Goal: Task Accomplishment & Management: Manage account settings

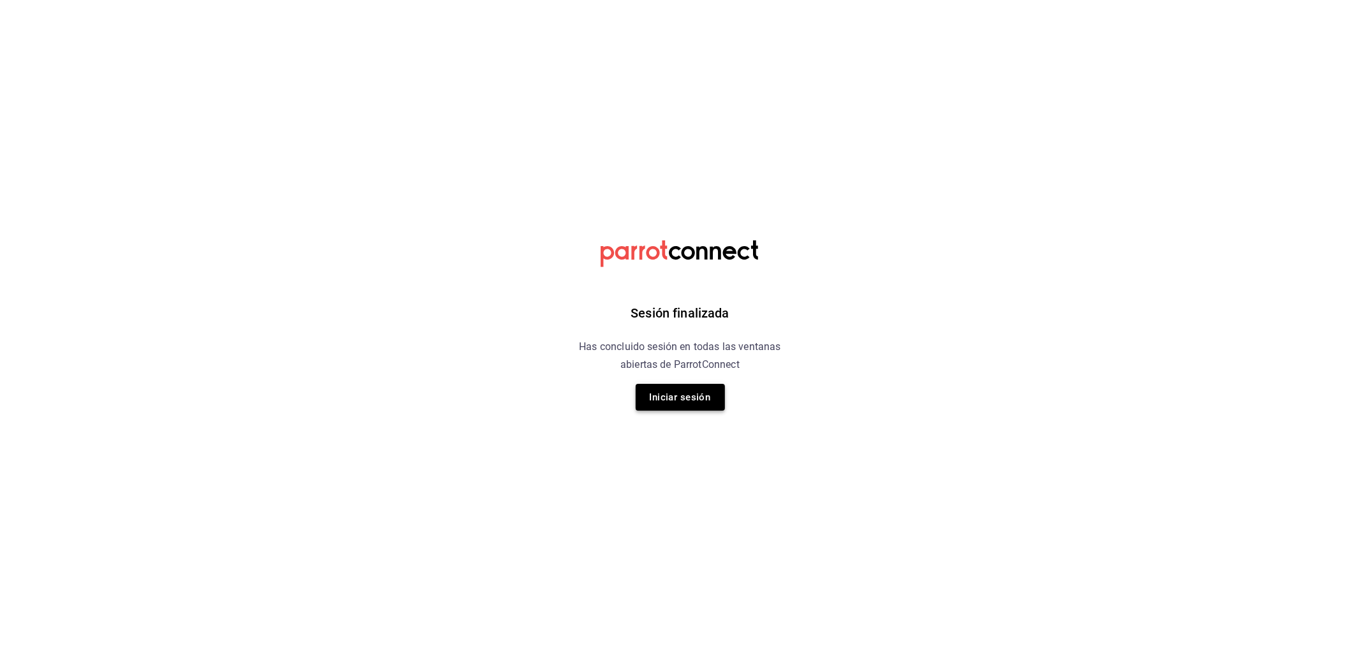
click at [671, 396] on button "Iniciar sesión" at bounding box center [680, 397] width 89 height 27
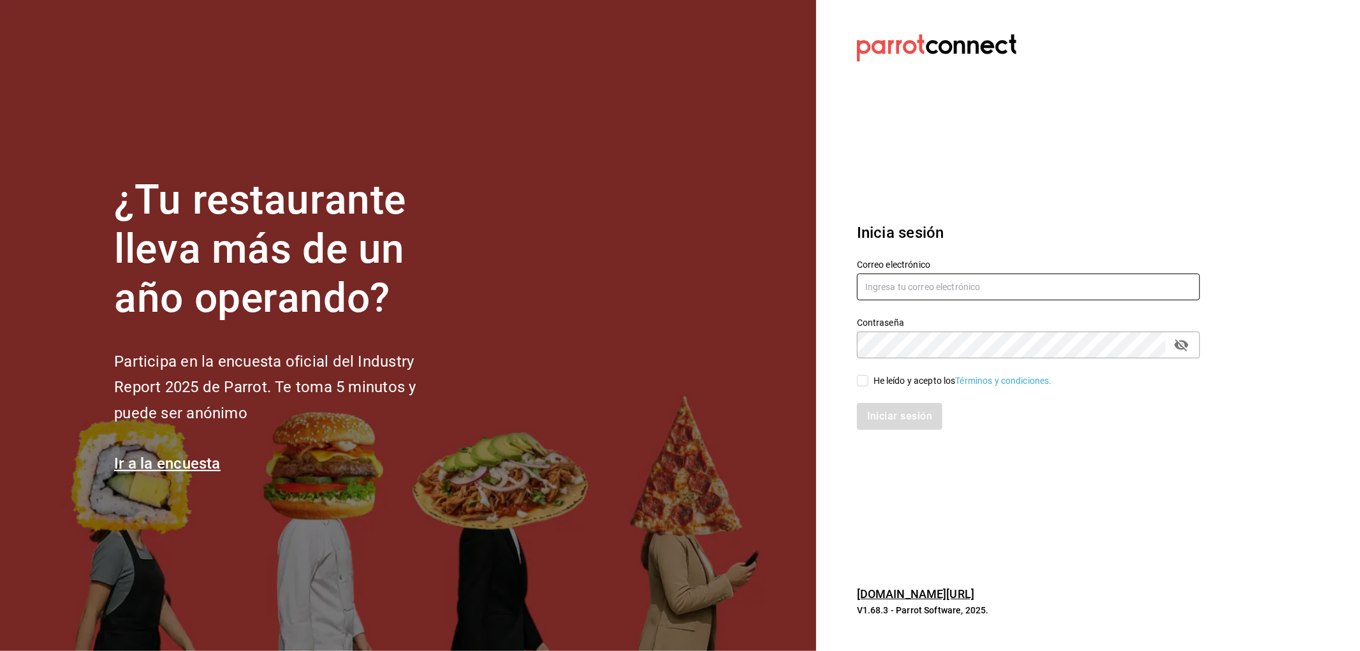
click at [940, 276] on input "text" at bounding box center [1028, 287] width 343 height 27
type input "[EMAIL_ADDRESS][DOMAIN_NAME]"
click at [891, 381] on div "He leído y acepto los Términos y condiciones." at bounding box center [963, 380] width 179 height 13
click at [868, 381] on input "He leído y acepto los Términos y condiciones." at bounding box center [862, 380] width 11 height 11
checkbox input "true"
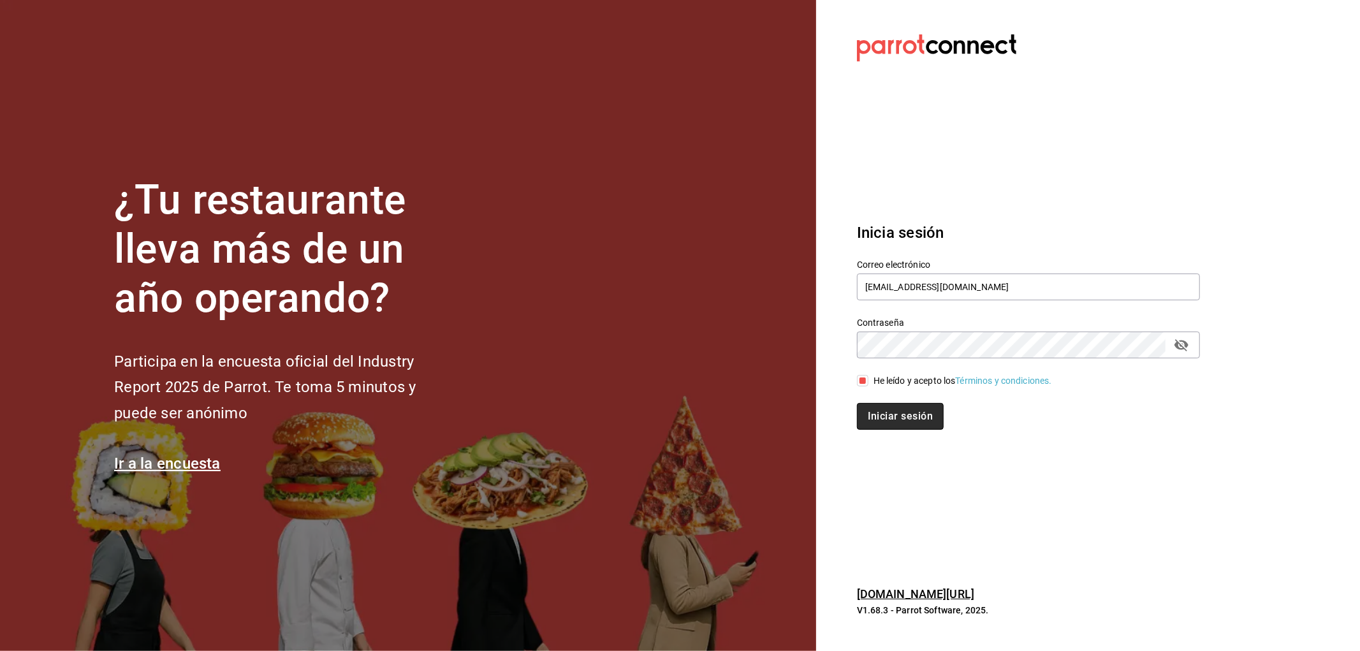
click at [895, 412] on button "Iniciar sesión" at bounding box center [900, 416] width 87 height 27
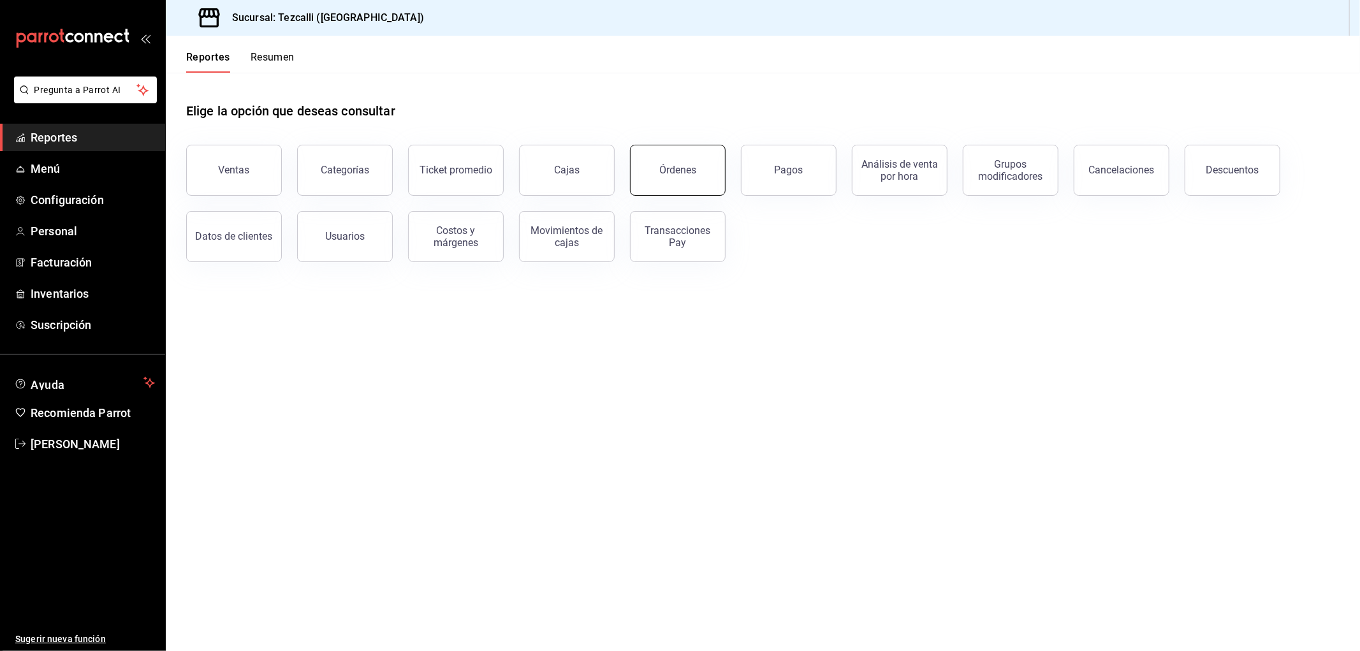
click at [654, 163] on button "Órdenes" at bounding box center [678, 170] width 96 height 51
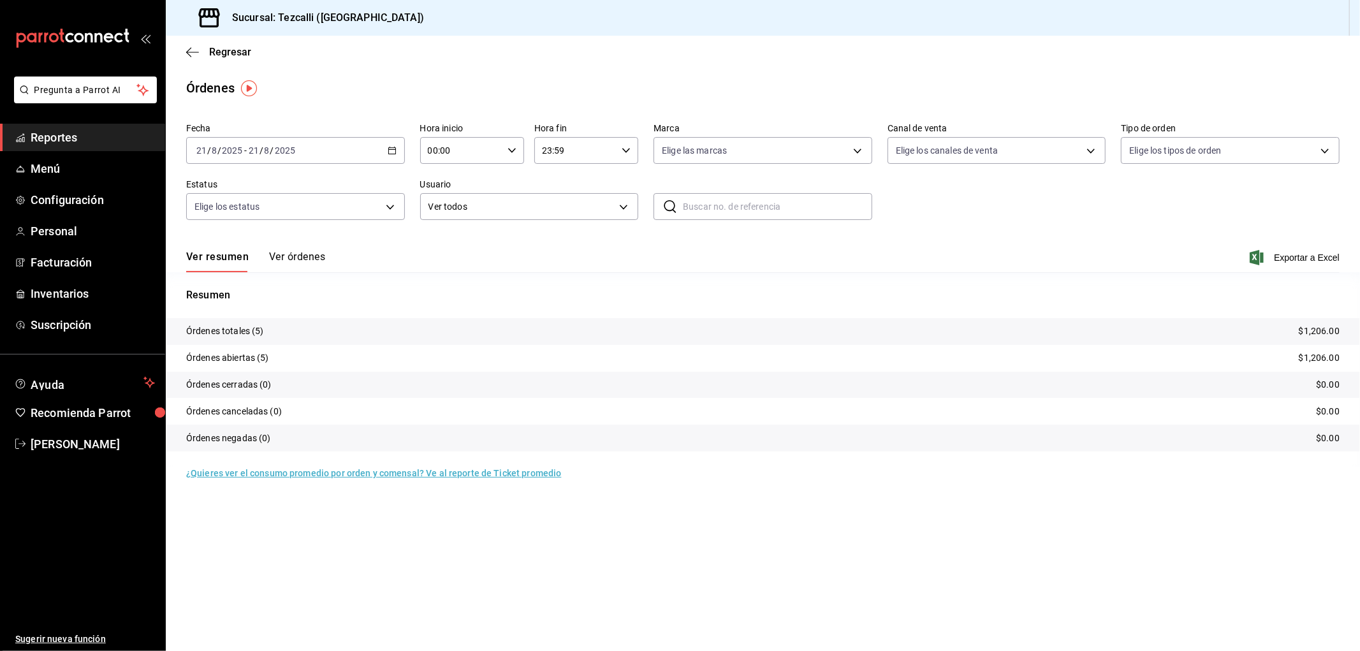
click at [303, 260] on button "Ver órdenes" at bounding box center [297, 262] width 56 height 22
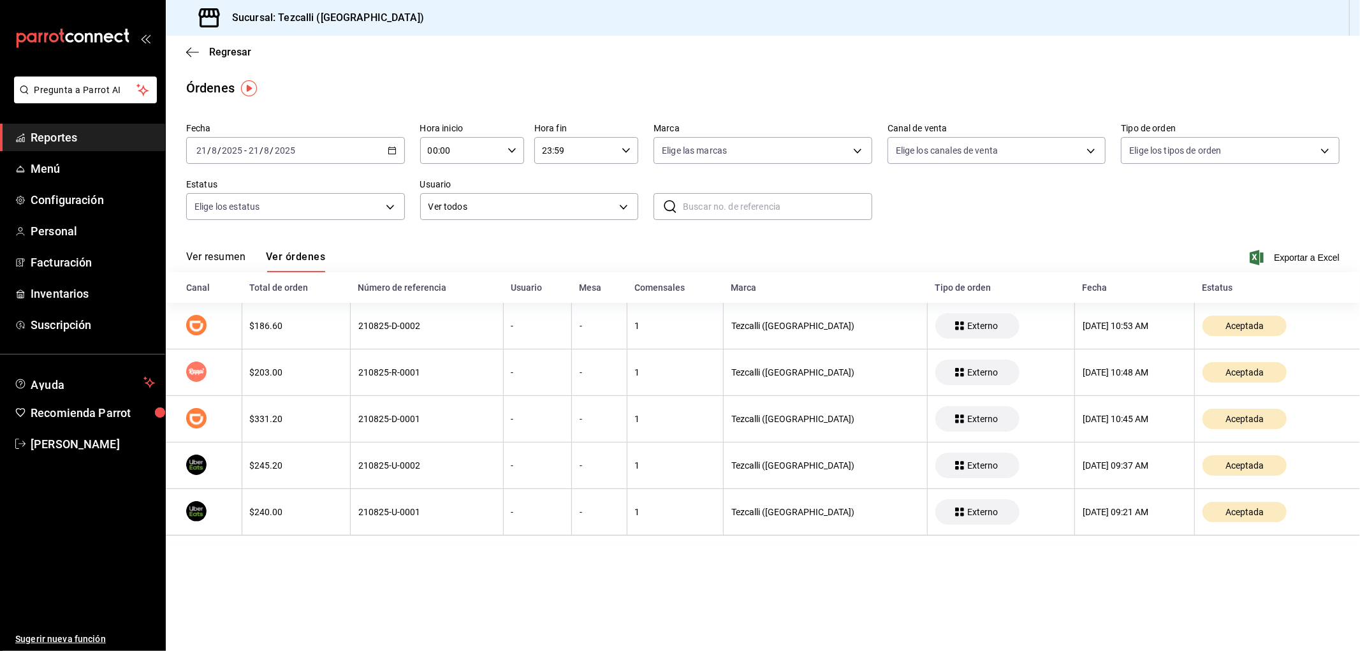
click at [675, 615] on main "Regresar Órdenes Fecha 2025-08-21 21 / 8 / 2025 - 2025-08-21 21 / 8 / 2025 Hora…" at bounding box center [763, 343] width 1194 height 615
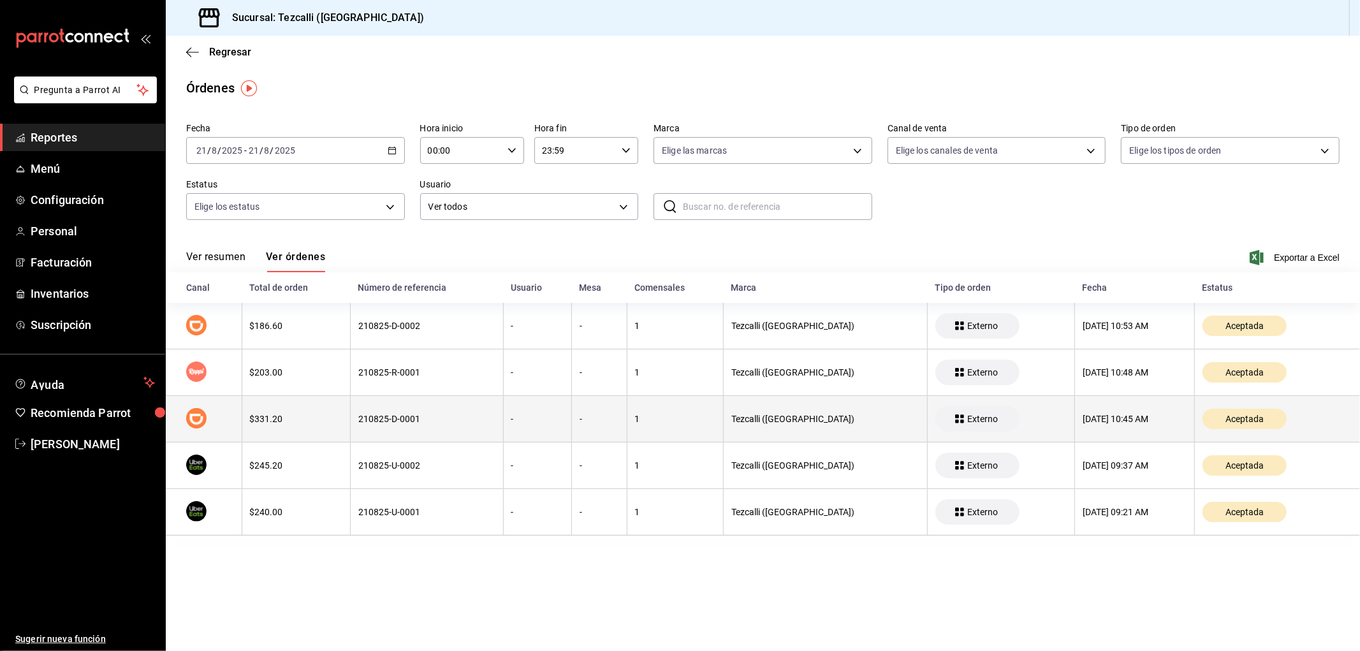
click at [397, 416] on div "210825-D-0001" at bounding box center [426, 419] width 137 height 10
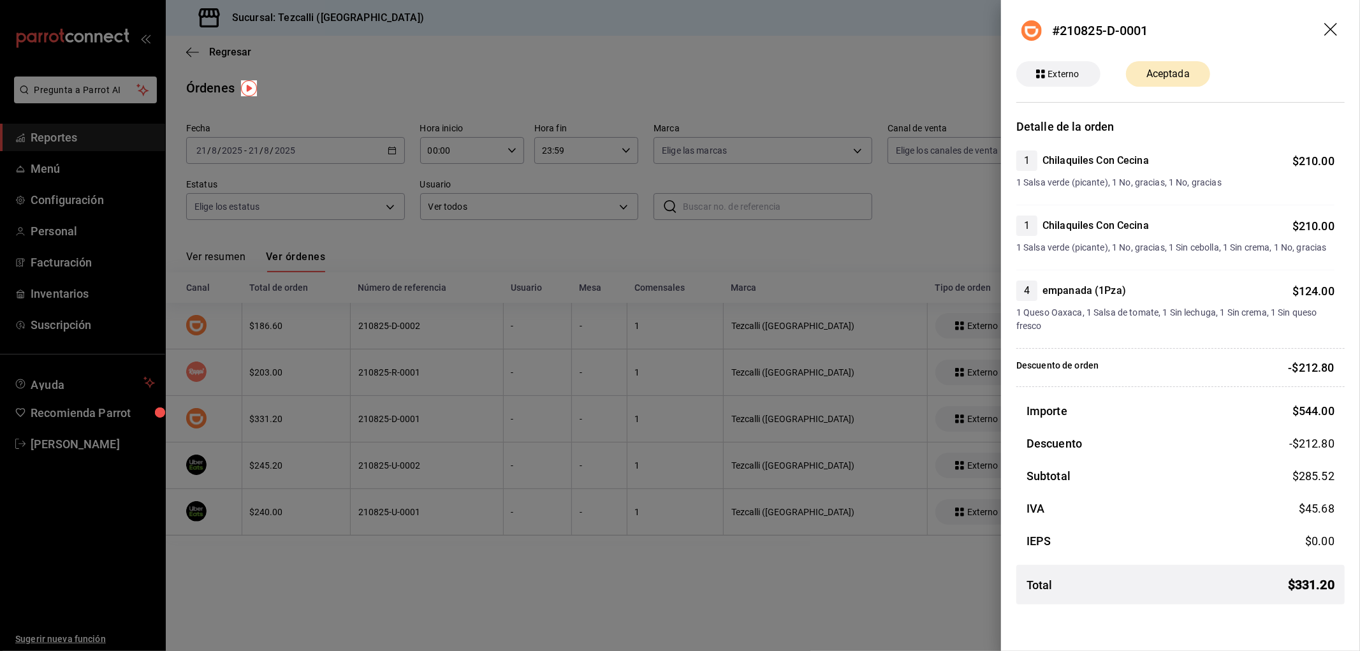
click at [416, 377] on div at bounding box center [680, 325] width 1360 height 651
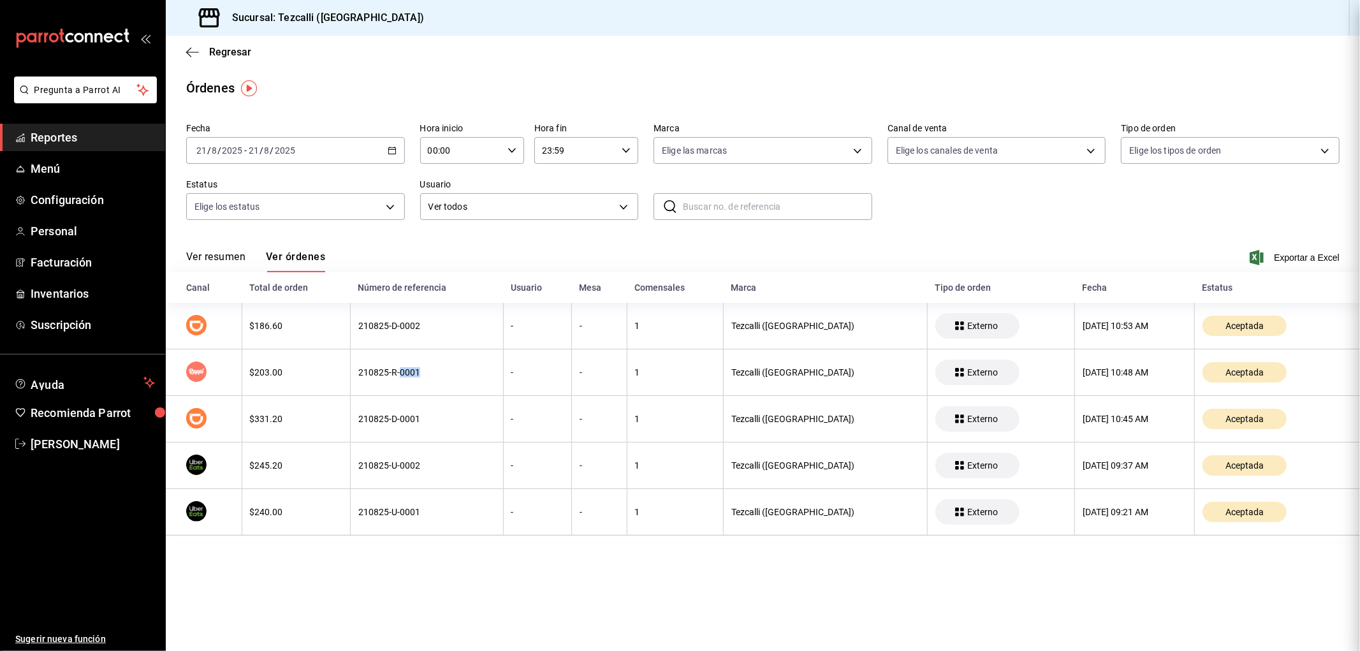
click at [416, 377] on div "210825-R-0001" at bounding box center [426, 372] width 137 height 10
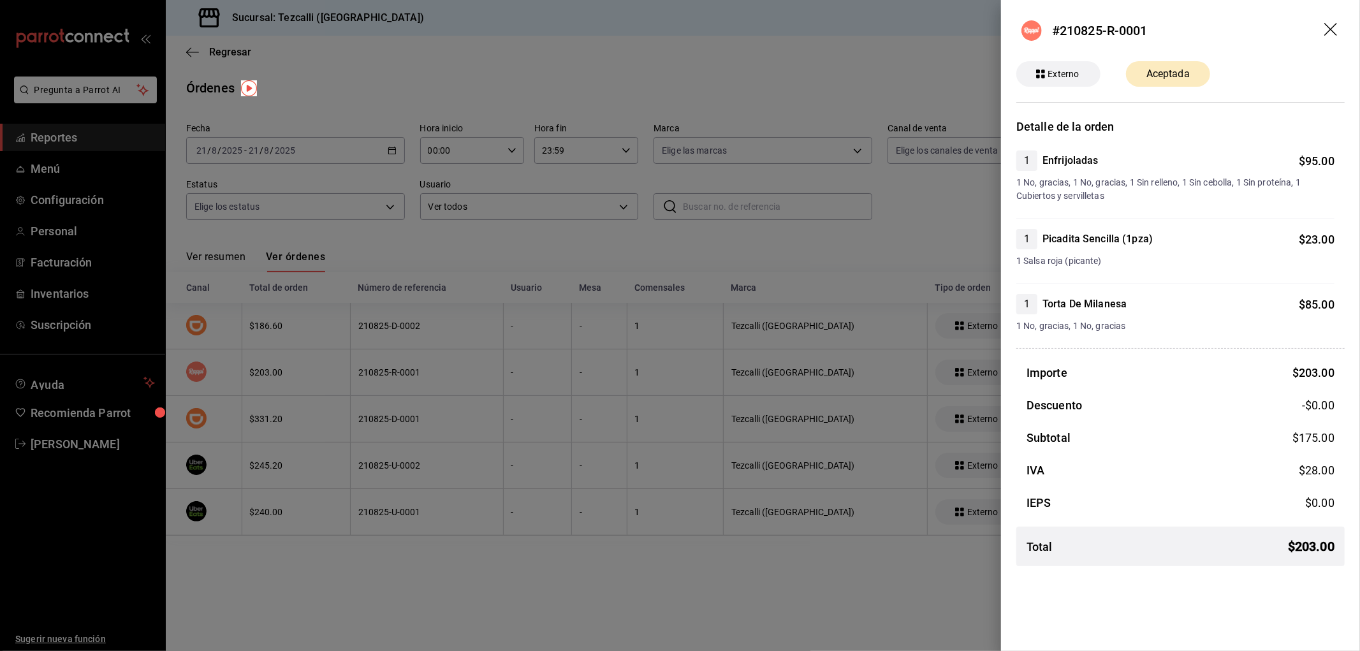
click at [421, 367] on div at bounding box center [680, 325] width 1360 height 651
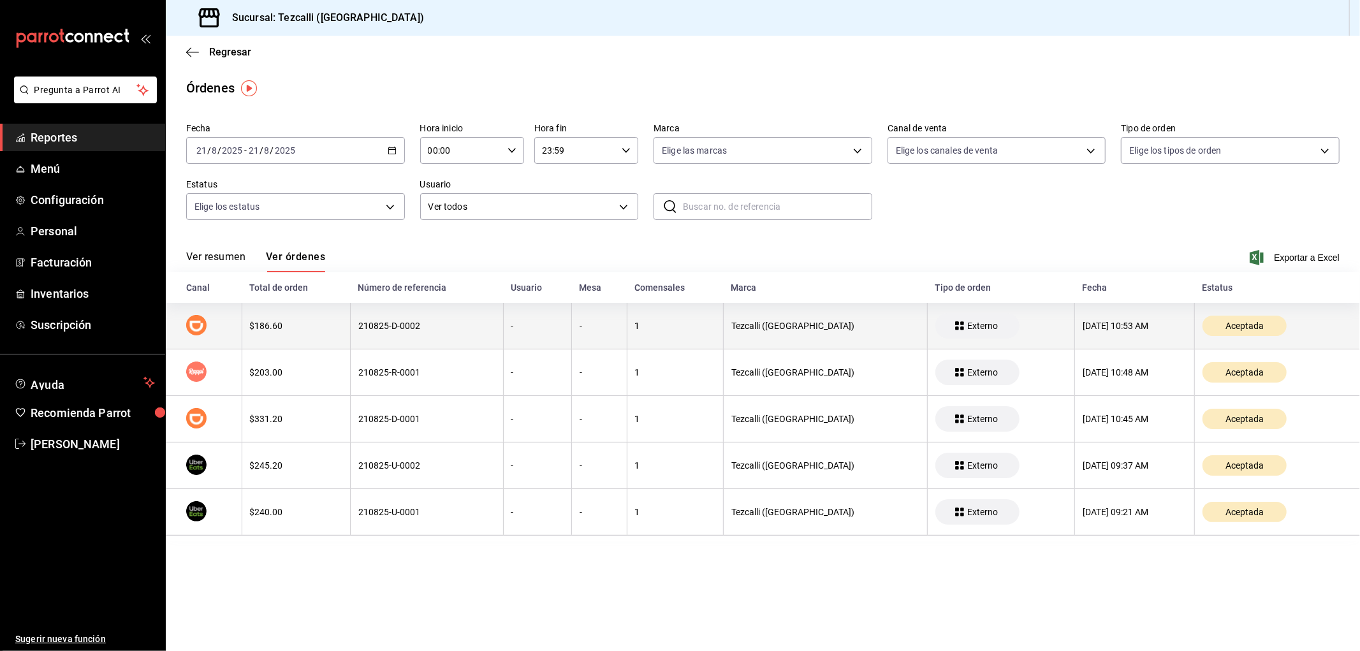
click at [427, 341] on th "210825-D-0002" at bounding box center [427, 326] width 153 height 47
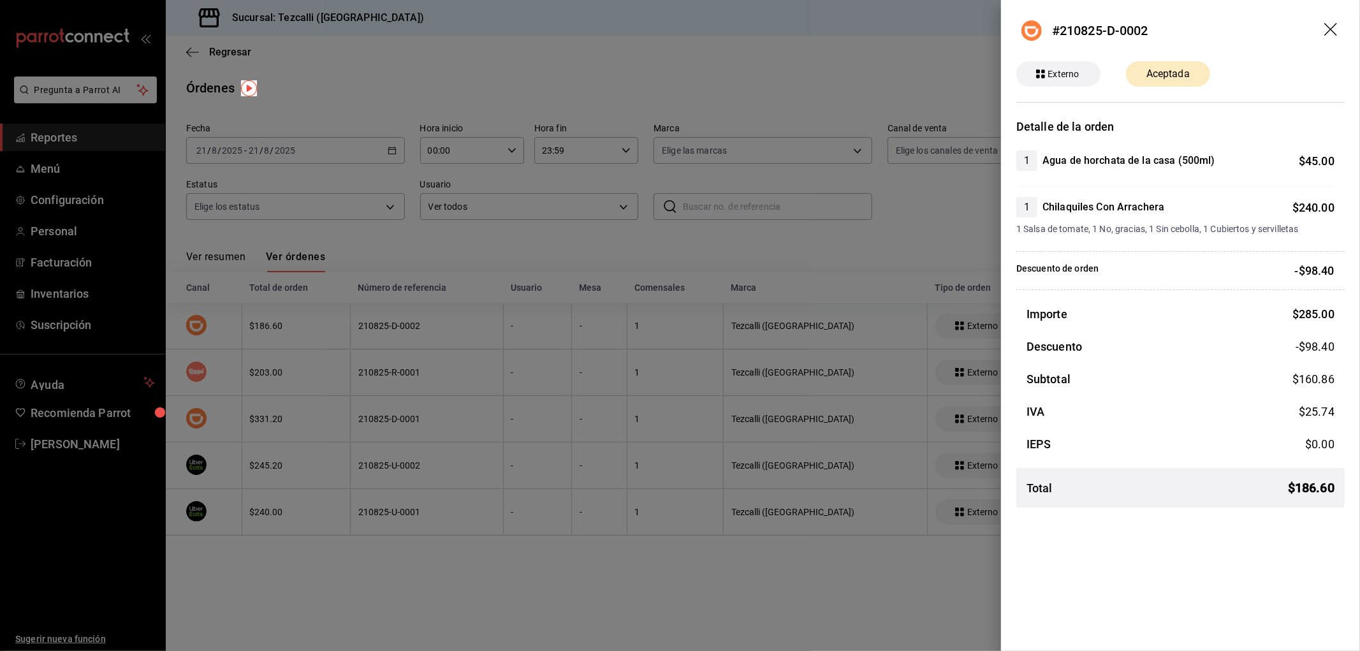
click at [404, 374] on div at bounding box center [680, 325] width 1360 height 651
